Goal: Entertainment & Leisure: Consume media (video, audio)

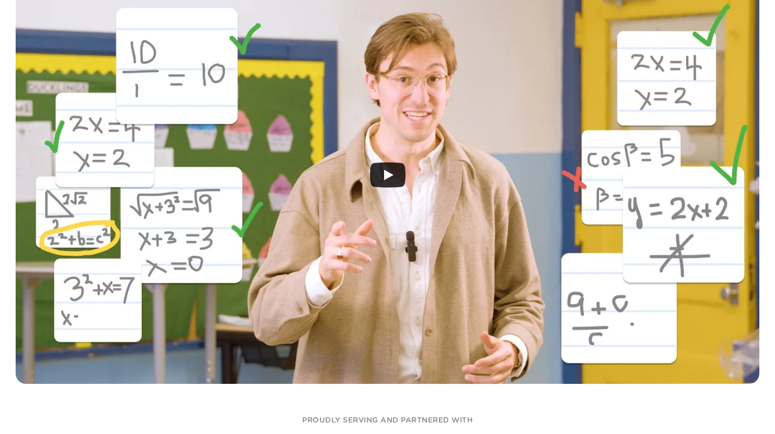
scroll to position [313, 0]
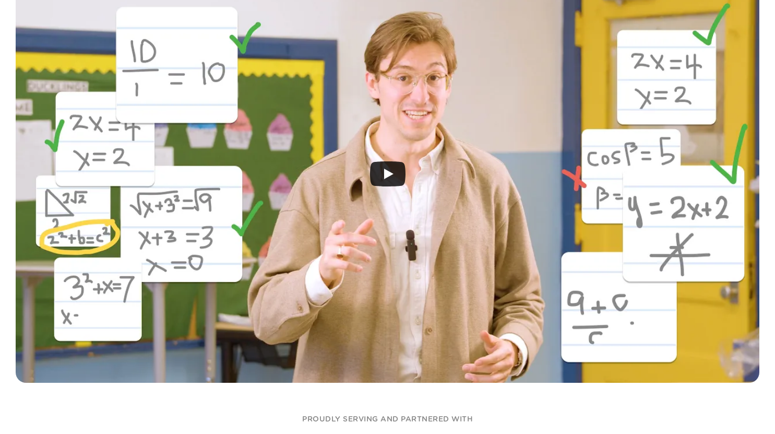
click at [385, 183] on icon "Play" at bounding box center [387, 173] width 35 height 25
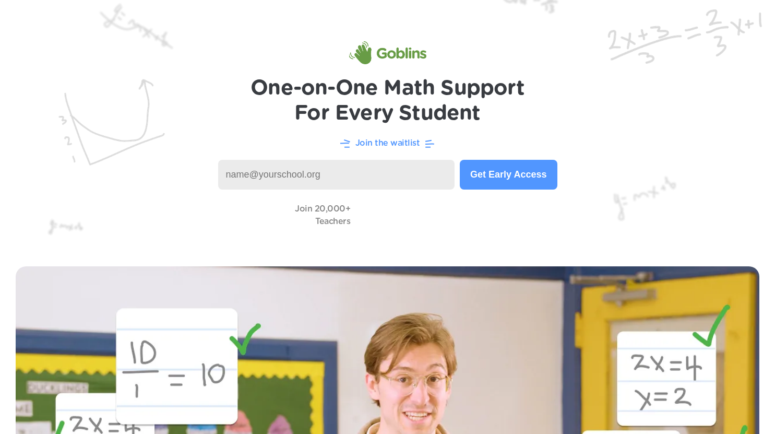
scroll to position [0, 0]
